Goal: Task Accomplishment & Management: Use online tool/utility

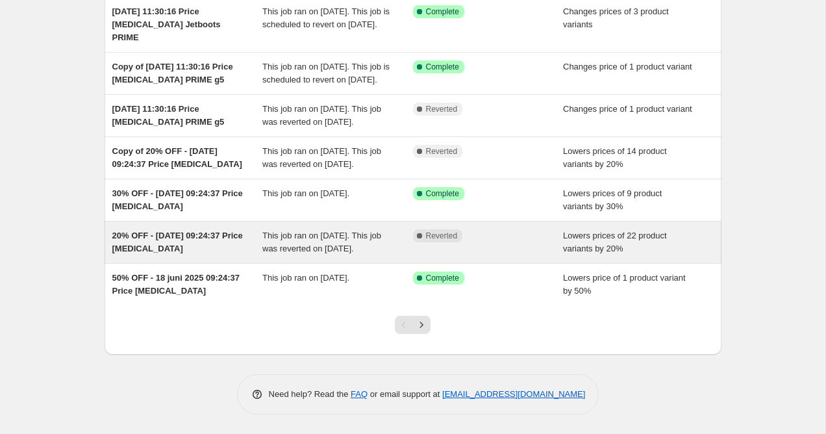
scroll to position [326, 0]
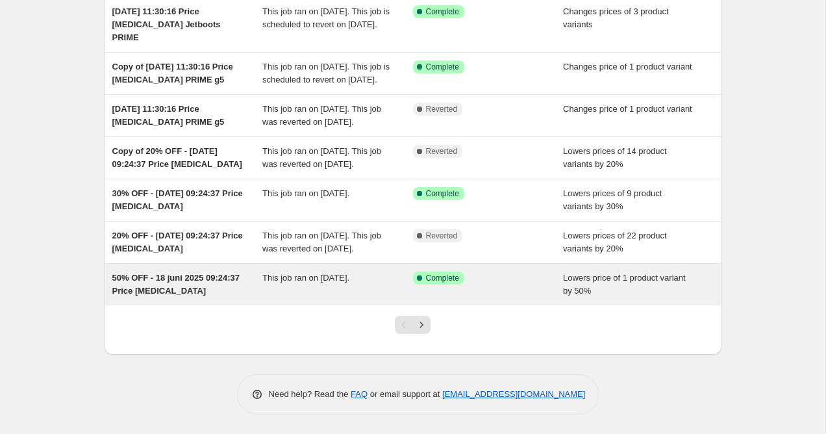
click at [346, 283] on div "This job ran on [DATE]." at bounding box center [337, 284] width 151 height 26
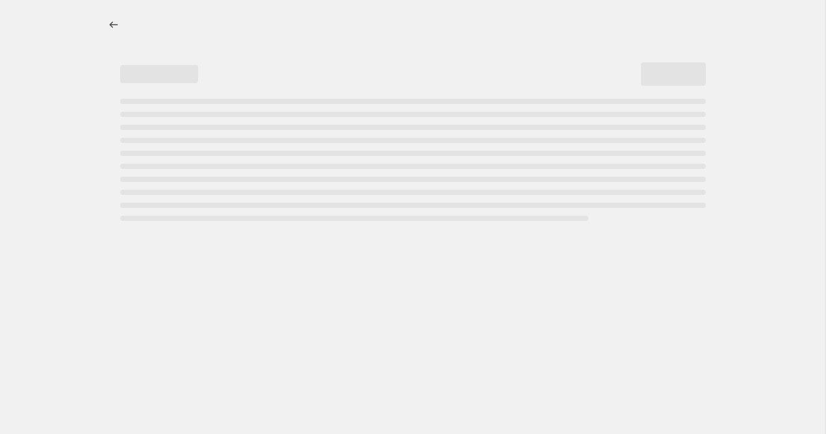
select select "percentage"
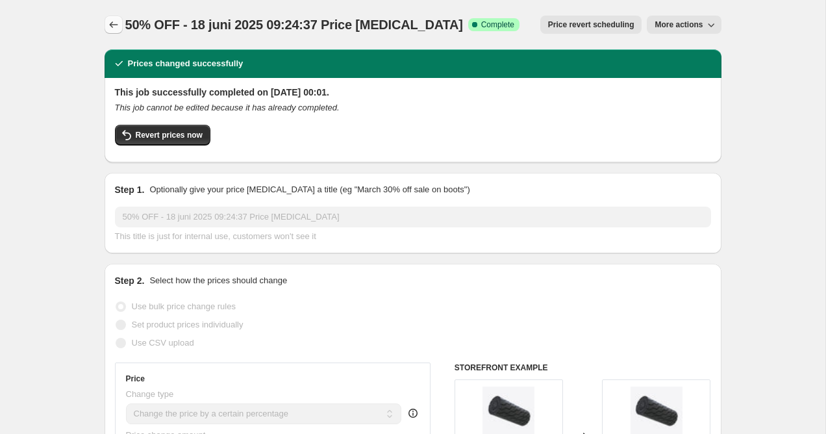
click at [115, 29] on icon "Price change jobs" at bounding box center [113, 24] width 13 height 13
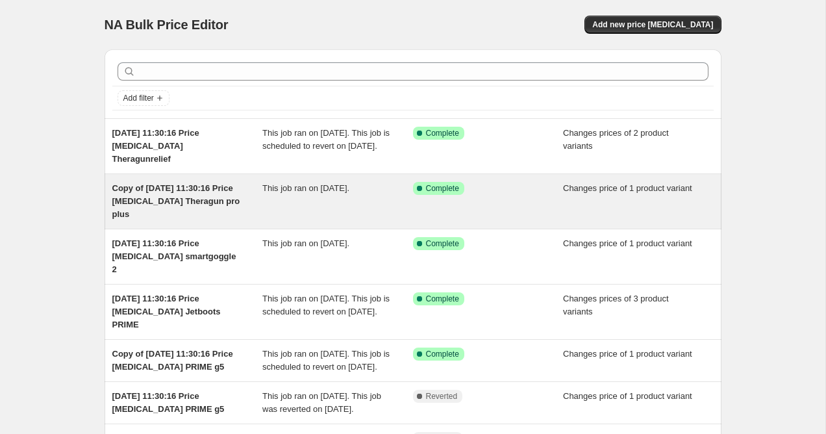
click at [218, 195] on div "Copy of [DATE] 11:30:16 Price [MEDICAL_DATA] Theragun pro plus" at bounding box center [187, 201] width 151 height 39
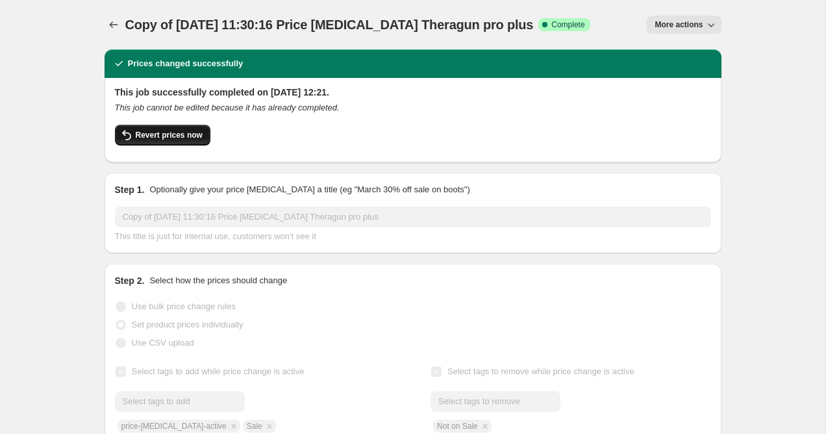
click at [167, 136] on span "Revert prices now" at bounding box center [169, 135] width 67 height 10
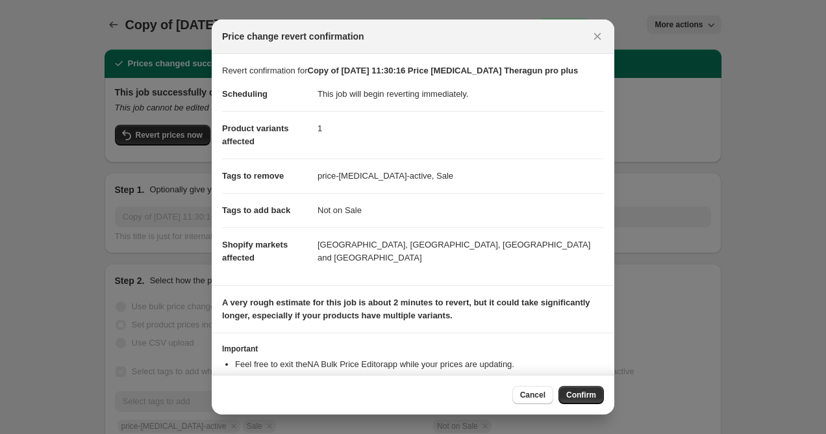
click at [585, 385] on div "Cancel Confirm" at bounding box center [413, 394] width 402 height 40
click at [585, 387] on button "Confirm" at bounding box center [580, 395] width 45 height 18
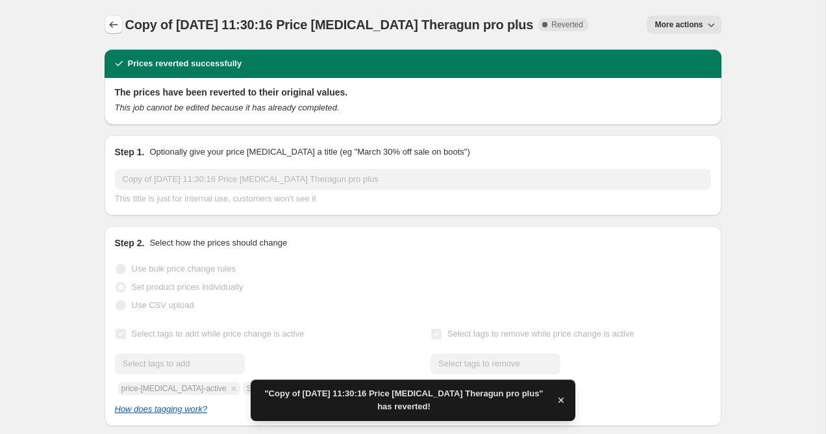
click at [118, 27] on icon "Price change jobs" at bounding box center [113, 24] width 13 height 13
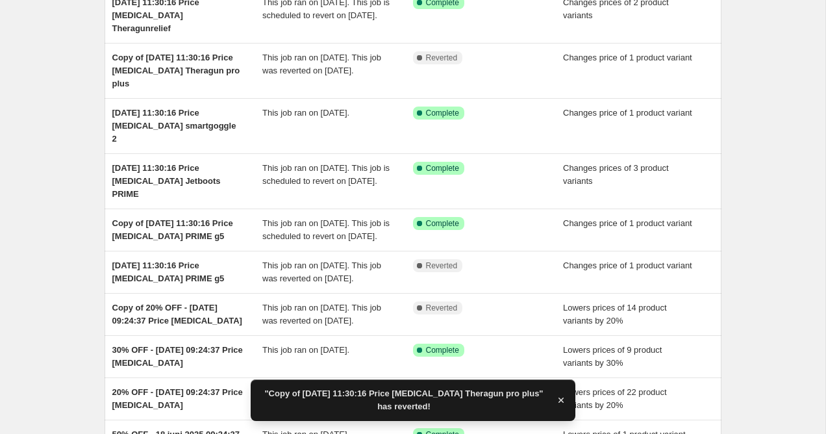
scroll to position [145, 0]
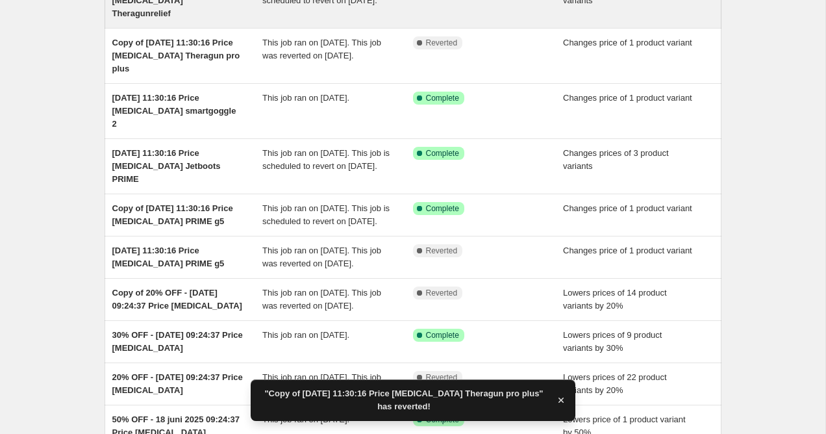
click at [241, 22] on div "[DATE] 11:30:16 Price [MEDICAL_DATA] Theragunrelief This job ran on [DATE]. Thi…" at bounding box center [412, 0] width 617 height 55
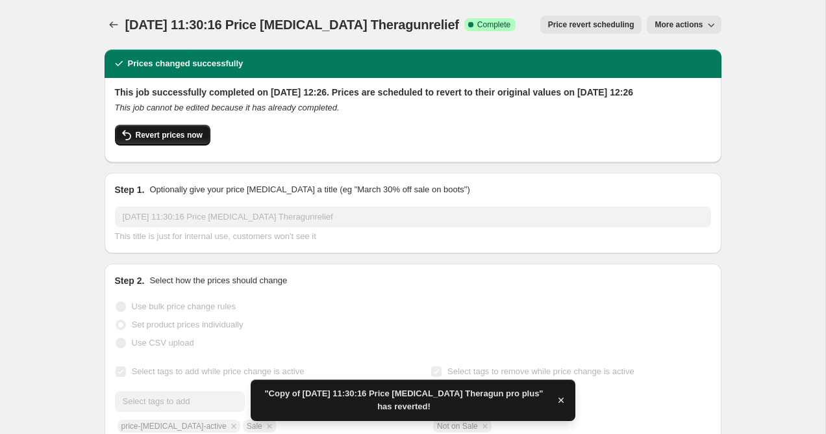
click at [162, 139] on button "Revert prices now" at bounding box center [162, 135] width 95 height 21
checkbox input "false"
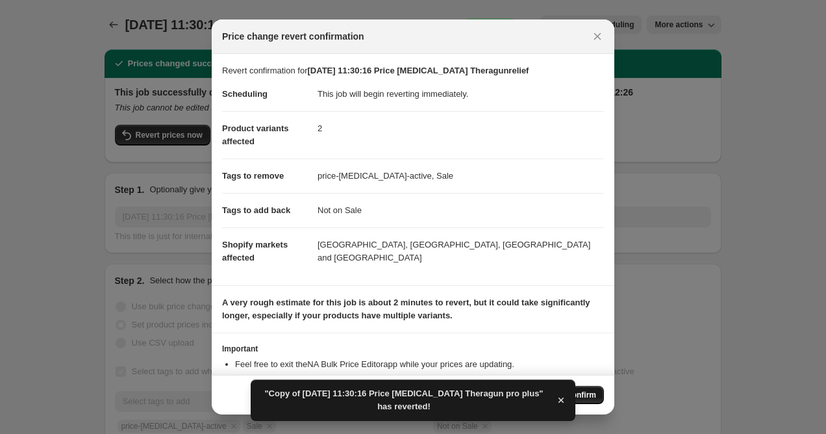
click at [600, 398] on button "Confirm" at bounding box center [580, 395] width 45 height 18
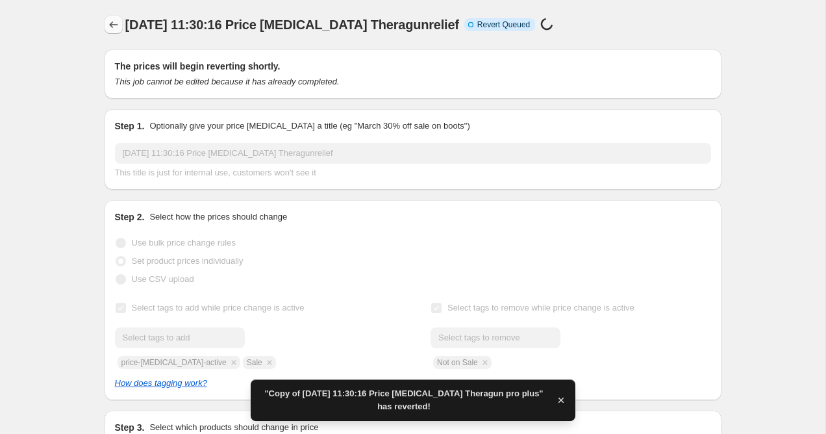
click at [114, 29] on icon "Price change jobs" at bounding box center [113, 24] width 13 height 13
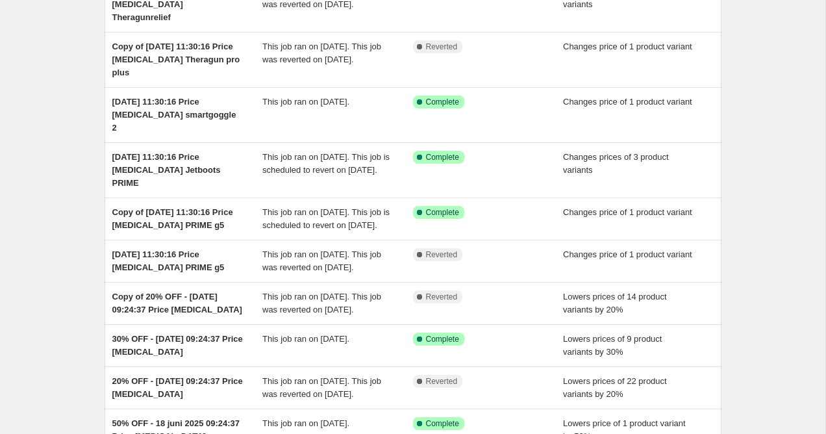
scroll to position [143, 0]
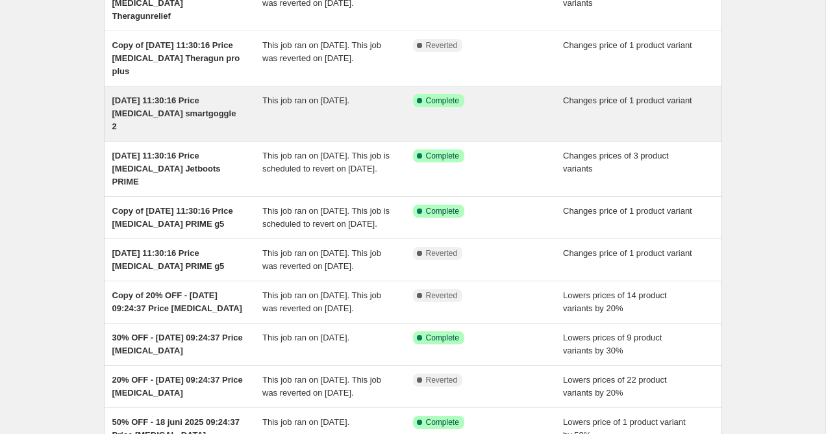
click at [158, 117] on span "[DATE] 11:30:16 Price [MEDICAL_DATA] smartgoggle 2" at bounding box center [174, 113] width 124 height 36
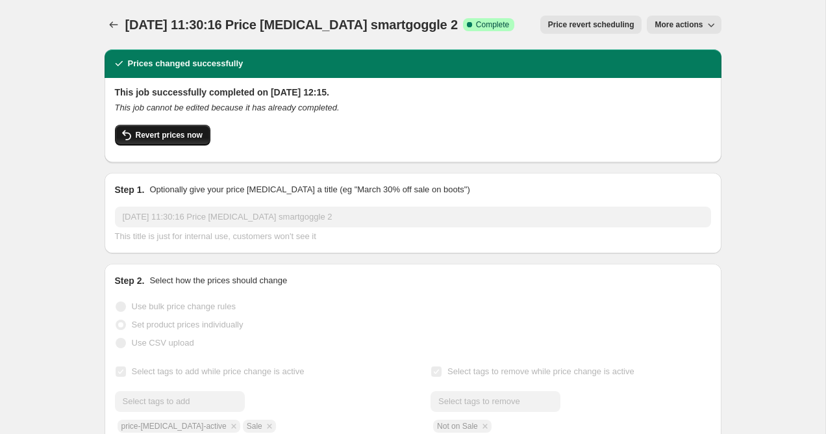
click at [158, 135] on span "Revert prices now" at bounding box center [169, 135] width 67 height 10
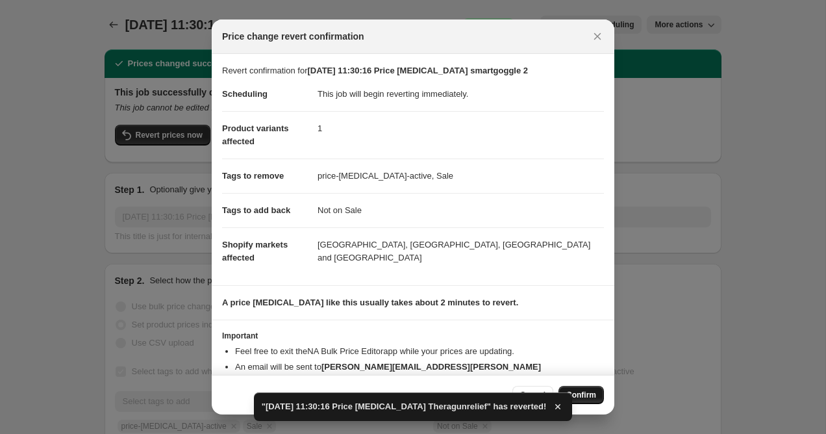
click at [583, 393] on span "Confirm" at bounding box center [581, 394] width 30 height 10
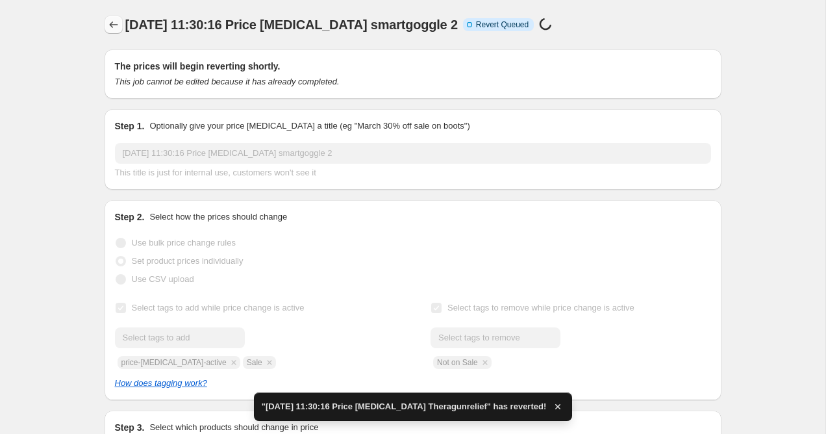
click at [121, 29] on button "Price change jobs" at bounding box center [113, 25] width 18 height 18
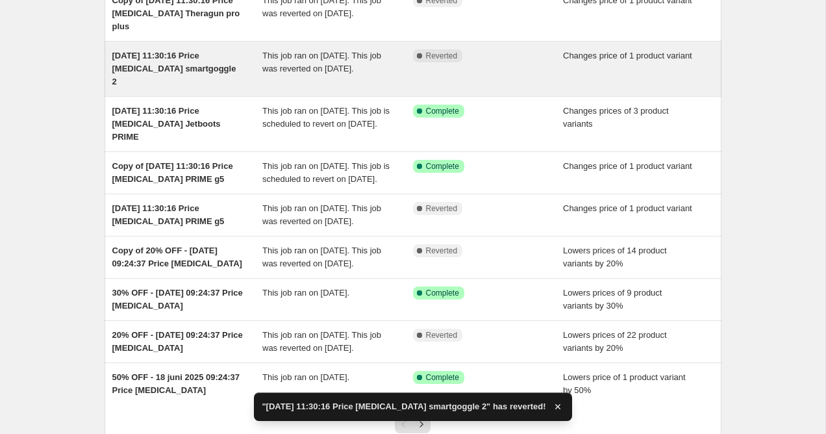
scroll to position [194, 0]
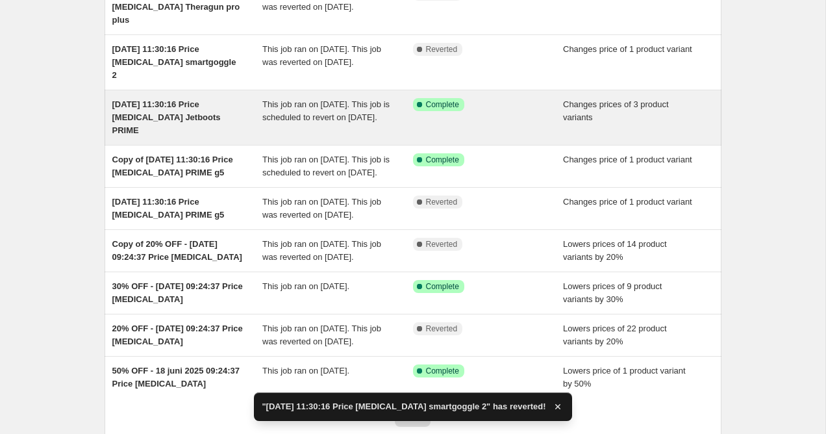
click at [503, 133] on div "Success Complete Complete" at bounding box center [488, 117] width 151 height 39
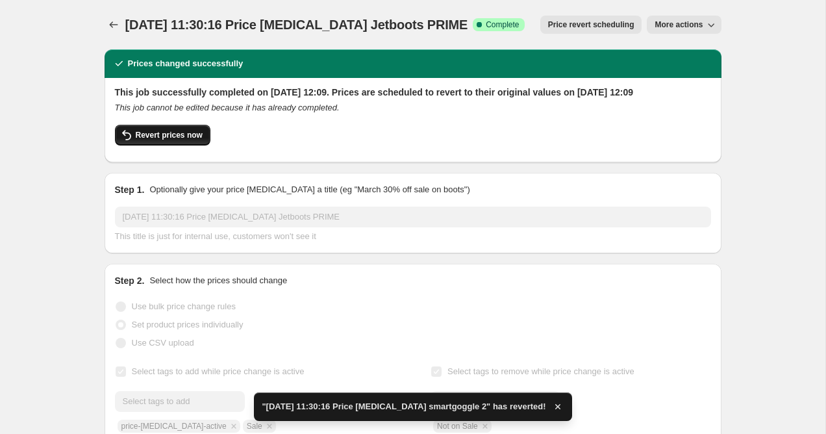
click at [161, 145] on button "Revert prices now" at bounding box center [162, 135] width 95 height 21
checkbox input "false"
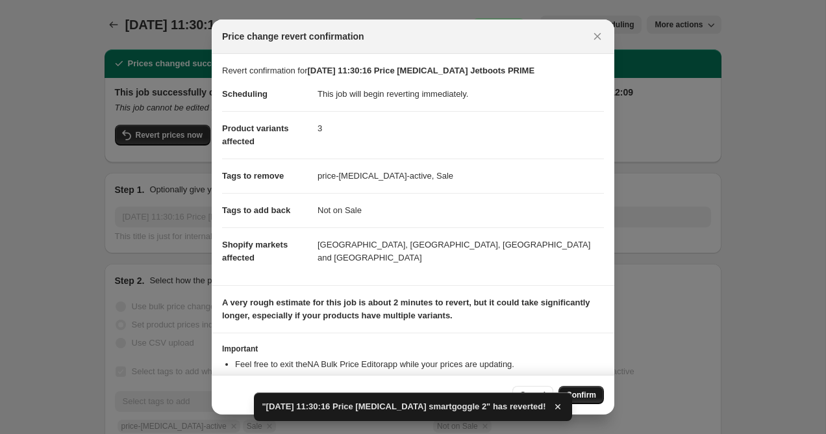
click at [594, 391] on span "Confirm" at bounding box center [581, 394] width 30 height 10
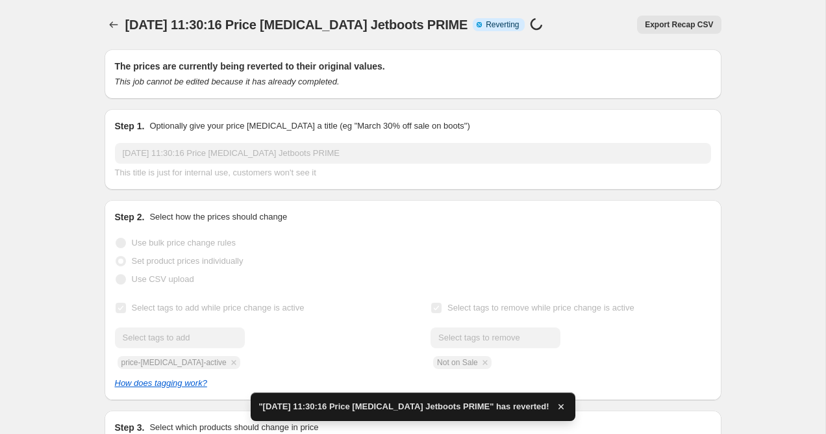
checkbox input "true"
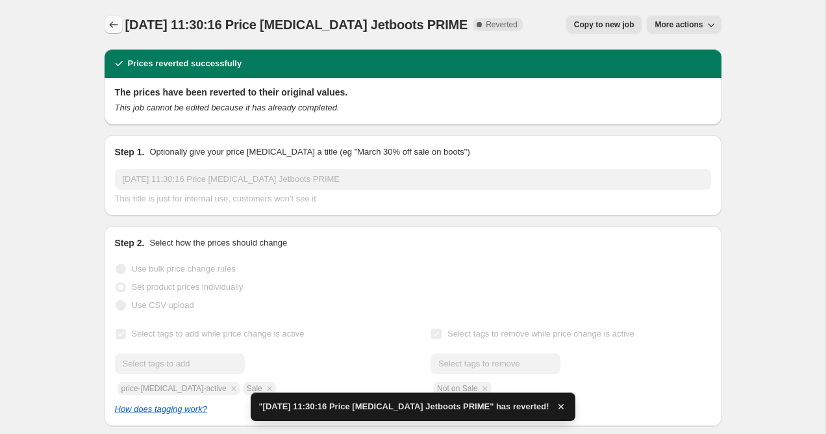
click at [115, 27] on icon "Price change jobs" at bounding box center [113, 24] width 13 height 13
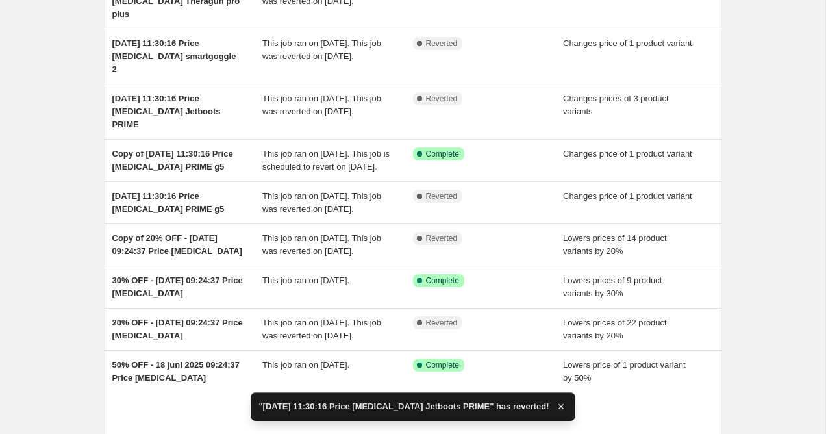
scroll to position [217, 0]
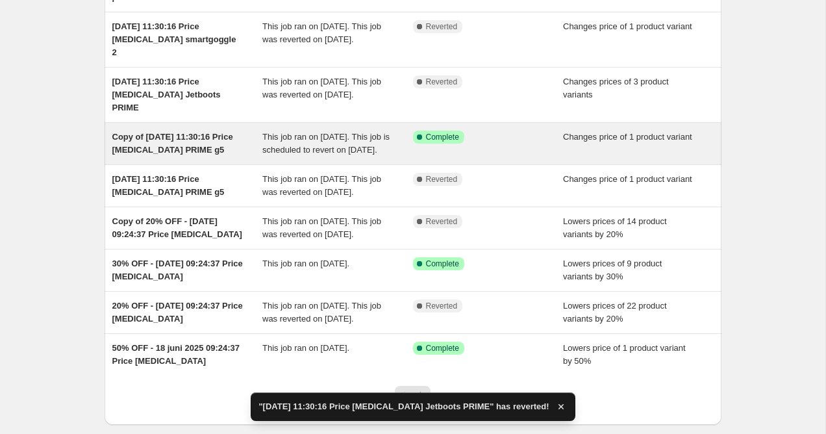
click at [480, 156] on div "Success Complete Complete" at bounding box center [488, 143] width 151 height 26
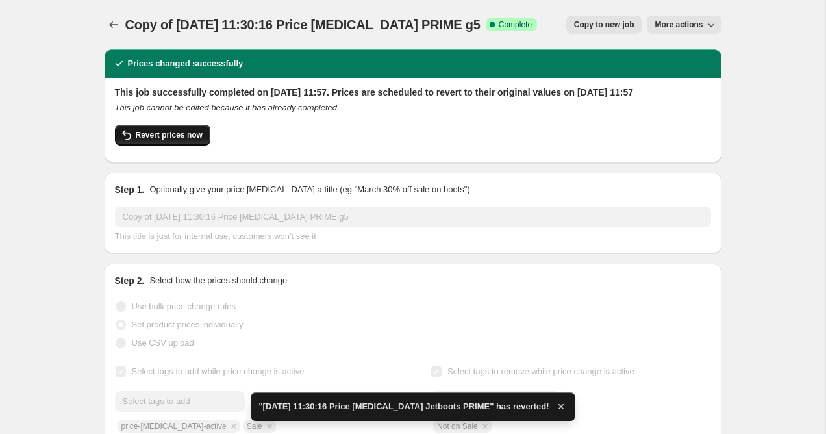
click at [189, 140] on span "Revert prices now" at bounding box center [169, 135] width 67 height 10
checkbox input "false"
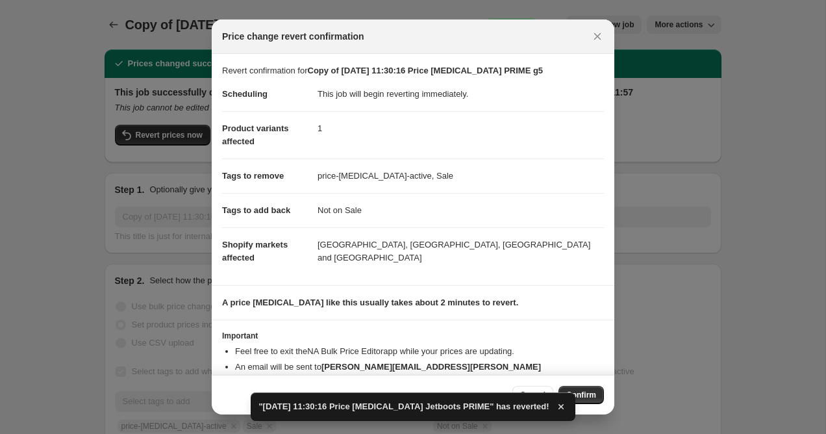
click at [565, 409] on icon "button" at bounding box center [560, 406] width 13 height 13
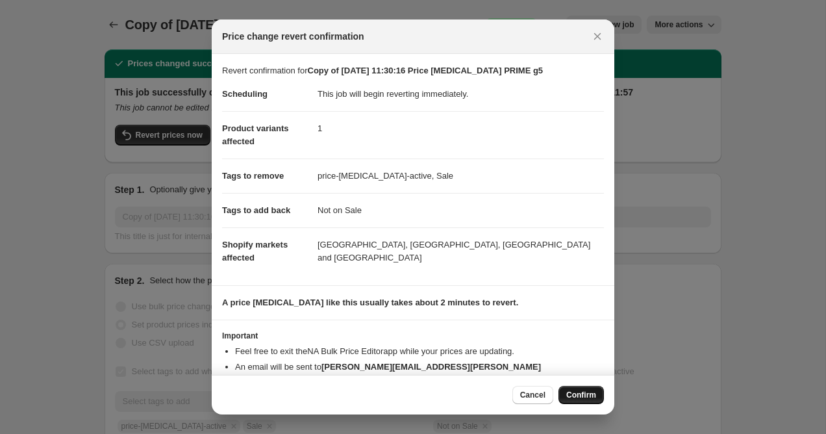
click at [589, 398] on span "Confirm" at bounding box center [581, 394] width 30 height 10
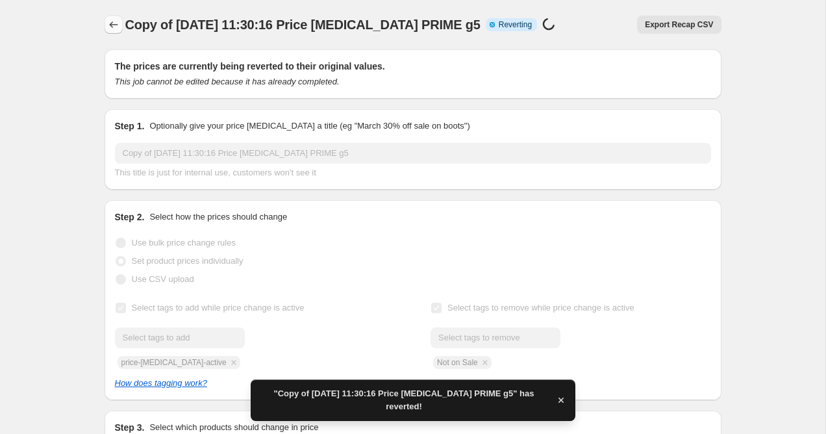
checkbox input "true"
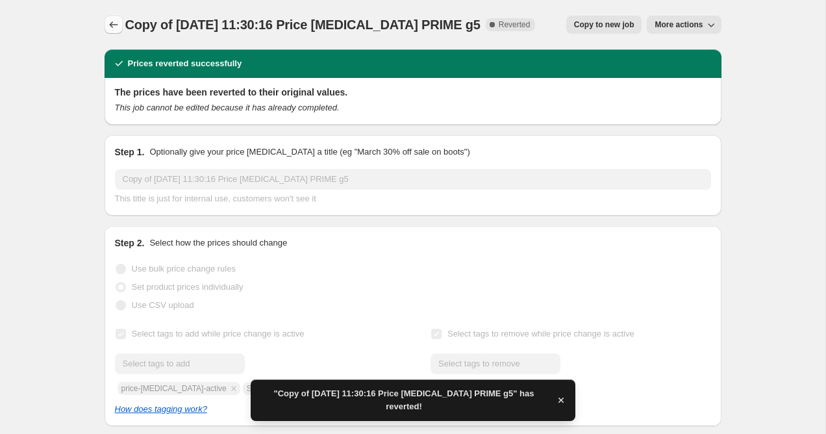
click at [113, 25] on icon "Price change jobs" at bounding box center [113, 24] width 13 height 13
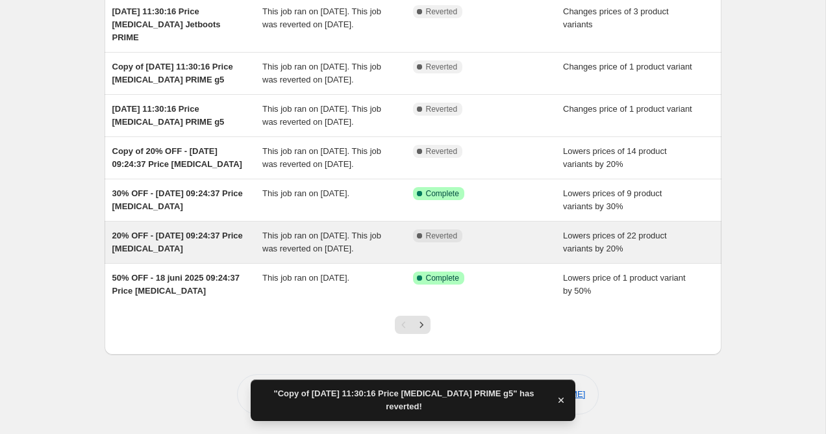
scroll to position [339, 0]
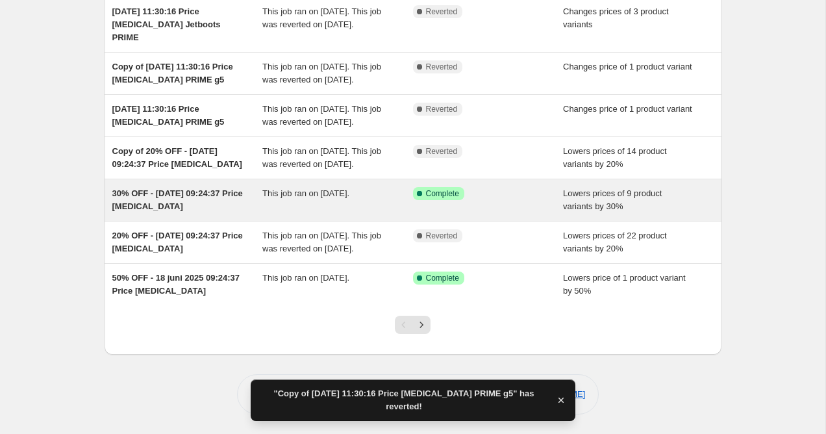
click at [517, 202] on div "30% OFF - [DATE] 09:24:37 Price [MEDICAL_DATA] This job ran on [DATE]. Success …" at bounding box center [412, 200] width 617 height 42
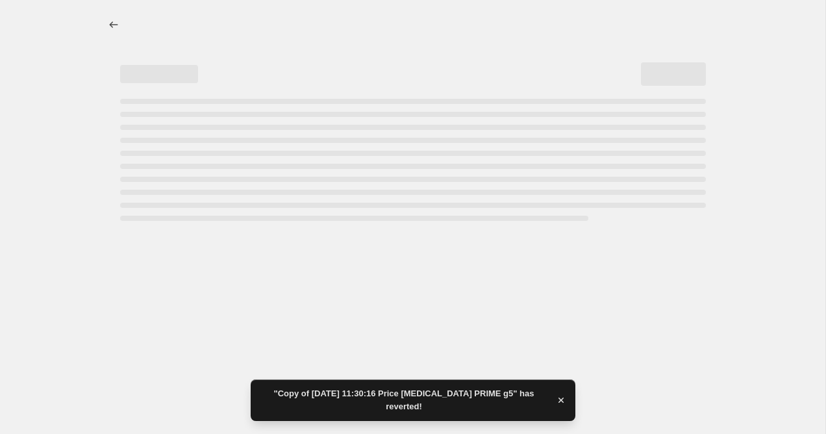
select select "percentage"
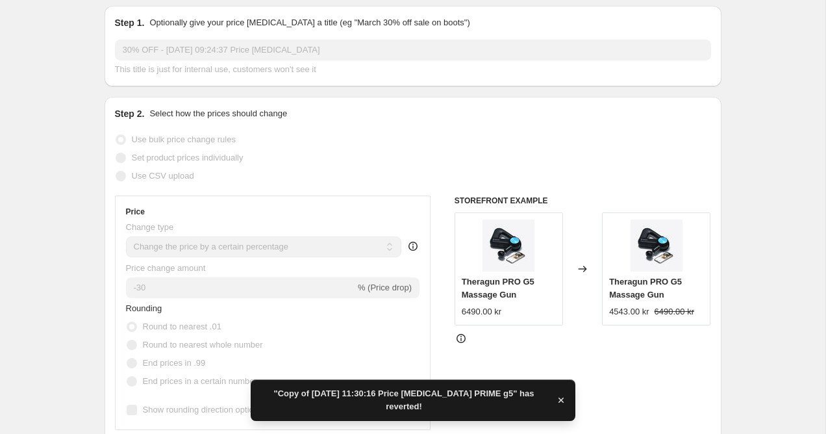
scroll to position [84, 0]
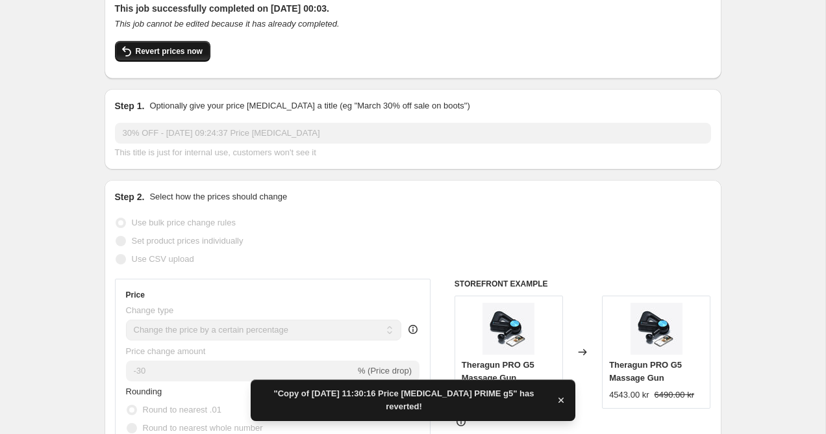
click at [195, 52] on span "Revert prices now" at bounding box center [169, 51] width 67 height 10
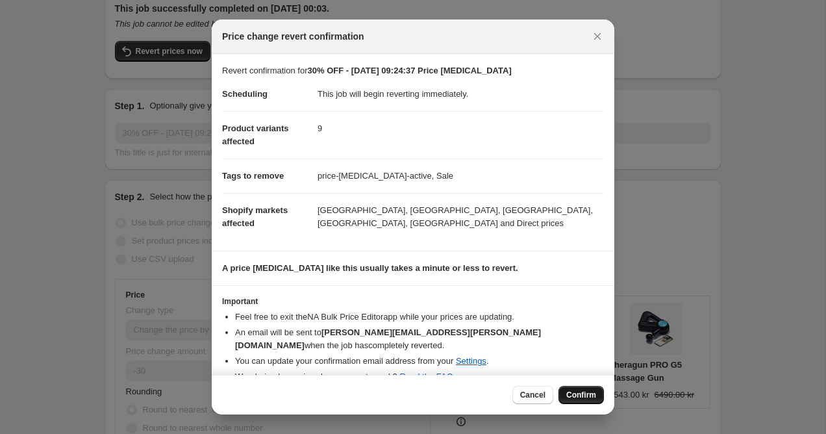
click at [588, 393] on span "Confirm" at bounding box center [581, 394] width 30 height 10
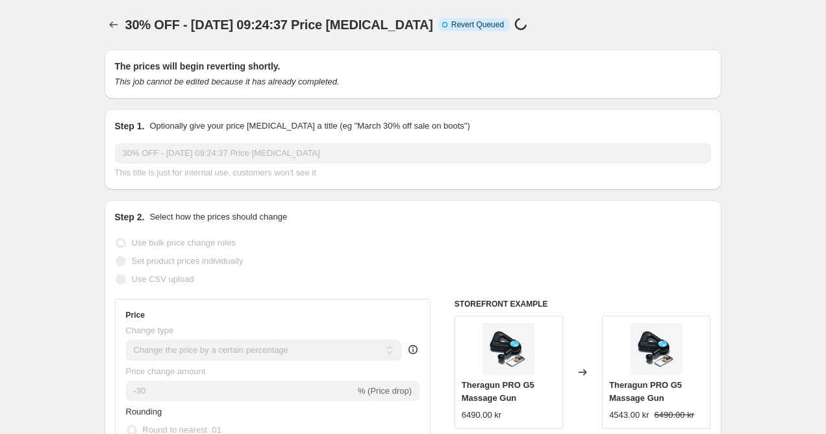
scroll to position [0, 0]
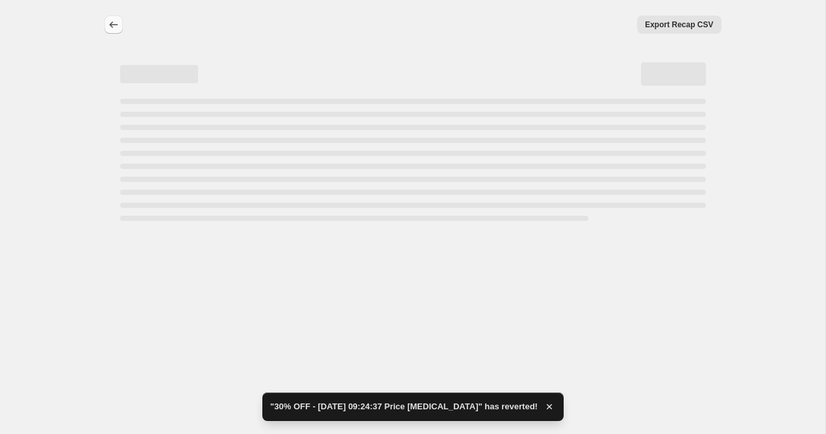
select select "percentage"
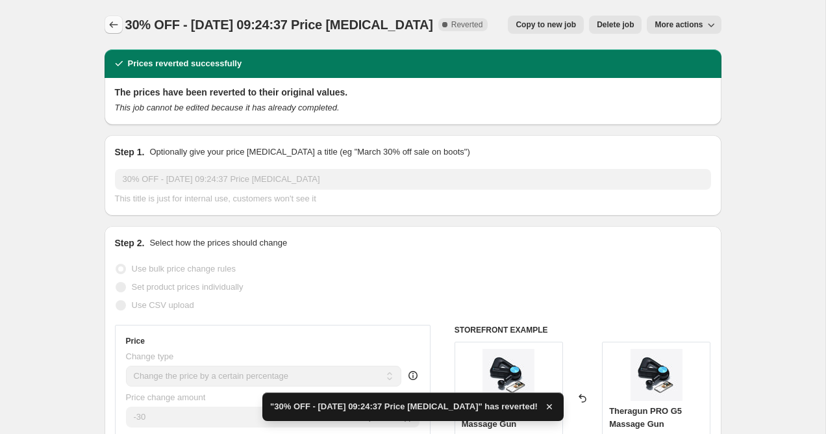
click at [112, 23] on icon "Price change jobs" at bounding box center [113, 24] width 8 height 6
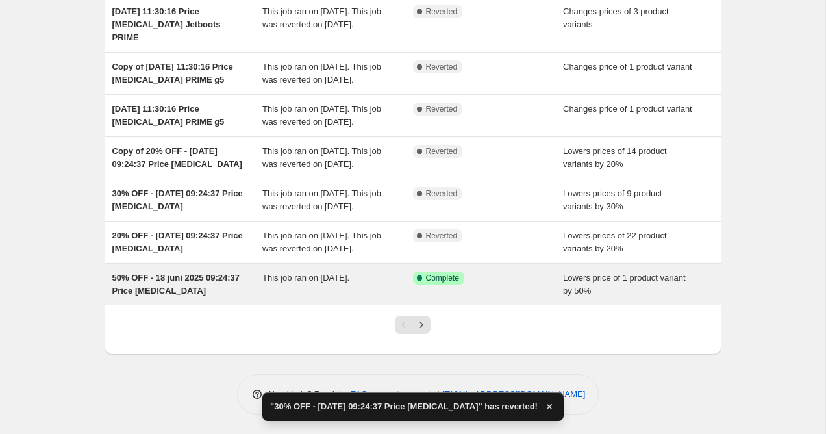
scroll to position [352, 0]
click at [513, 282] on div "Success Complete Complete" at bounding box center [478, 277] width 131 height 13
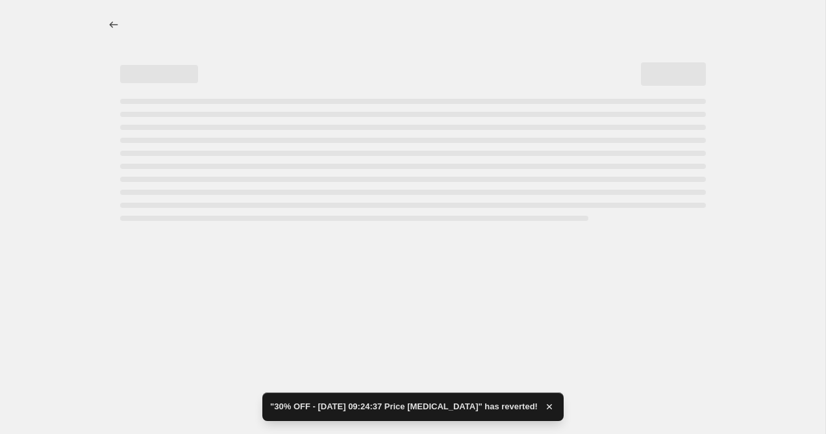
select select "percentage"
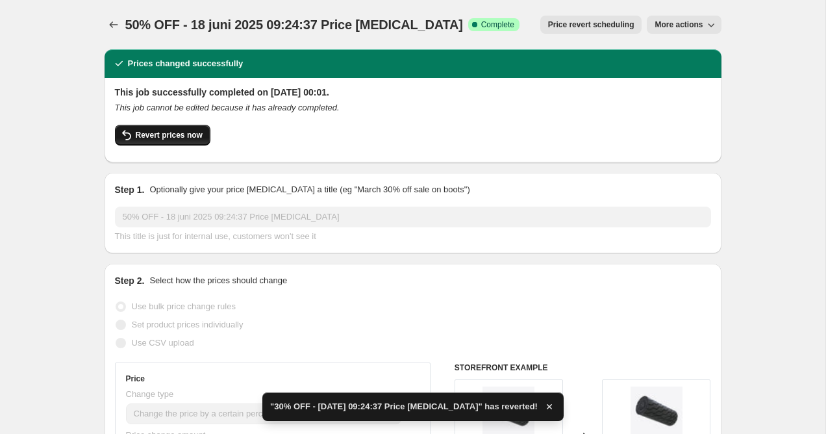
click at [177, 127] on button "Revert prices now" at bounding box center [162, 135] width 95 height 21
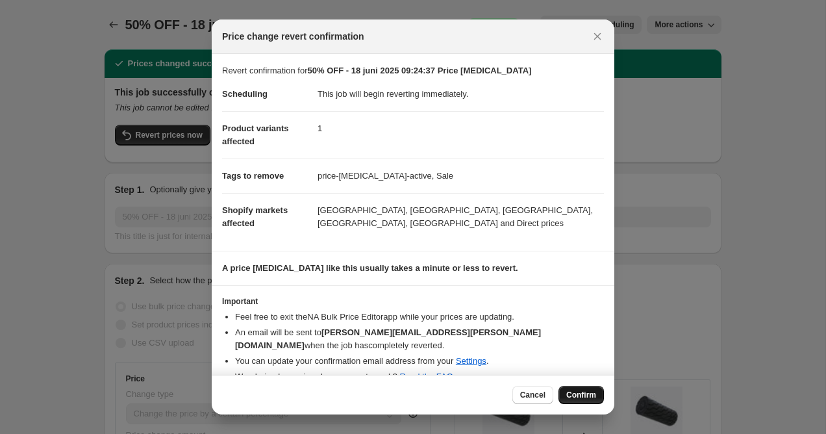
click at [598, 393] on button "Confirm" at bounding box center [580, 395] width 45 height 18
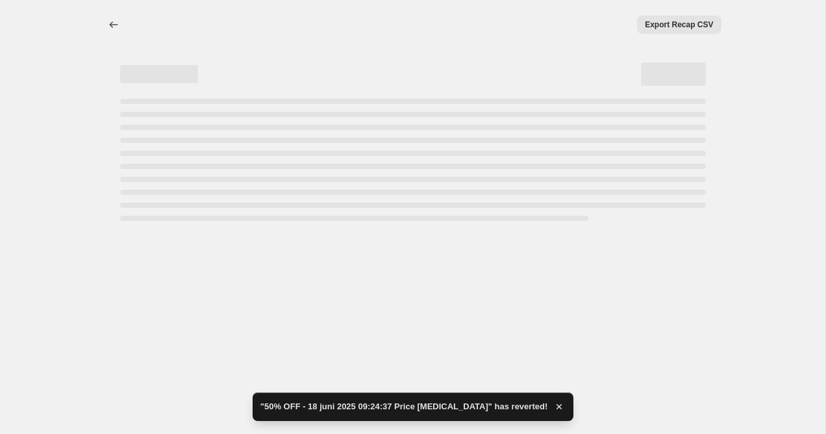
select select "percentage"
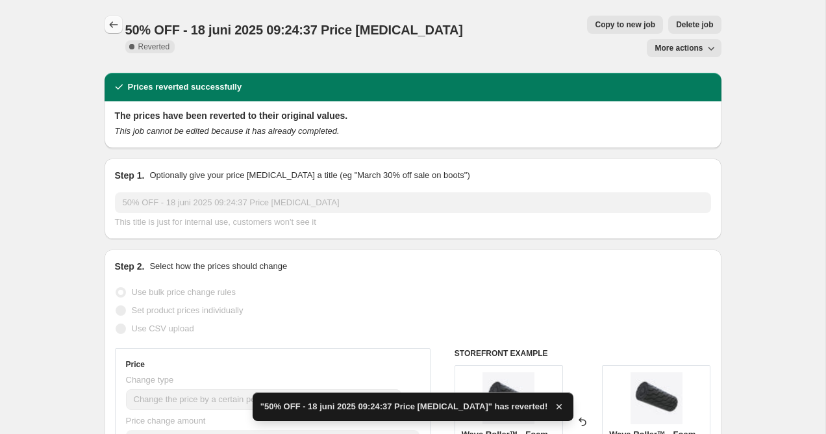
click at [116, 23] on icon "Price change jobs" at bounding box center [113, 24] width 13 height 13
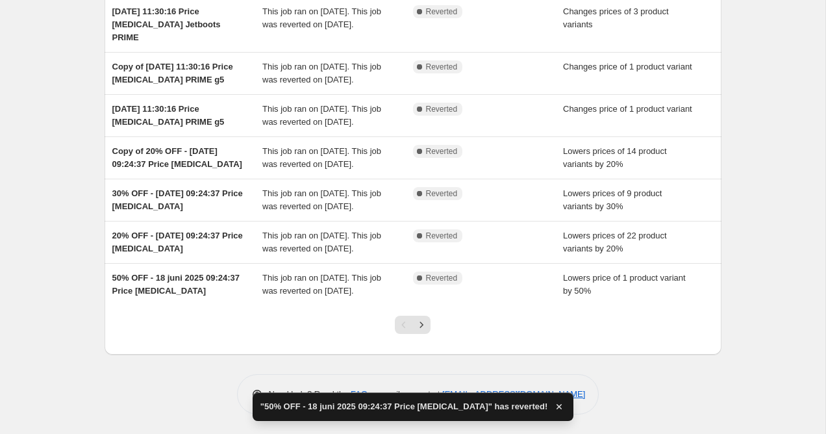
scroll to position [365, 0]
click at [423, 328] on icon "Next" at bounding box center [421, 324] width 13 height 13
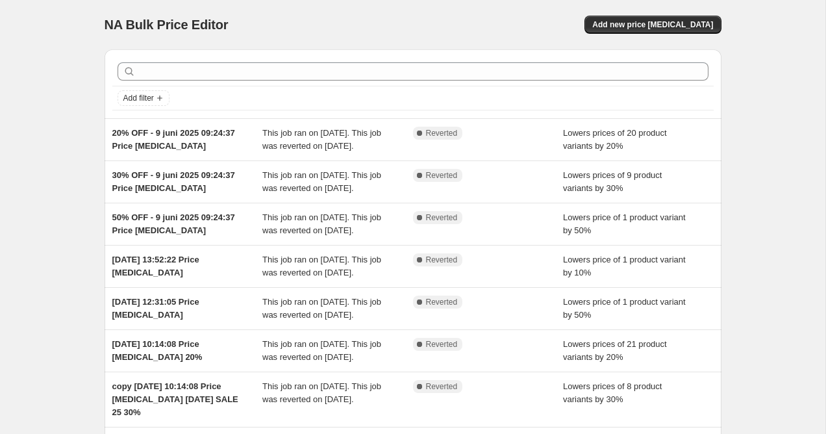
scroll to position [0, 0]
